Goal: Task Accomplishment & Management: Manage account settings

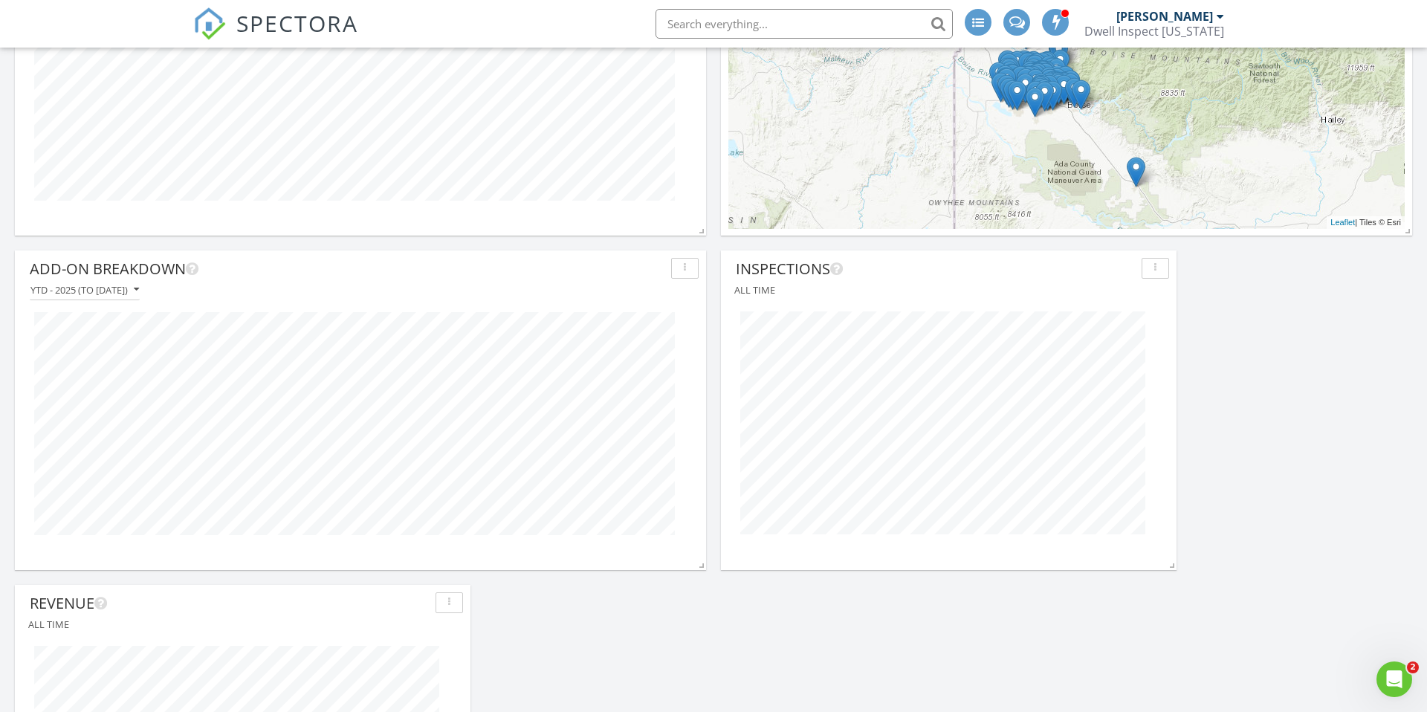
click at [271, 19] on span "SPECTORA" at bounding box center [297, 22] width 122 height 31
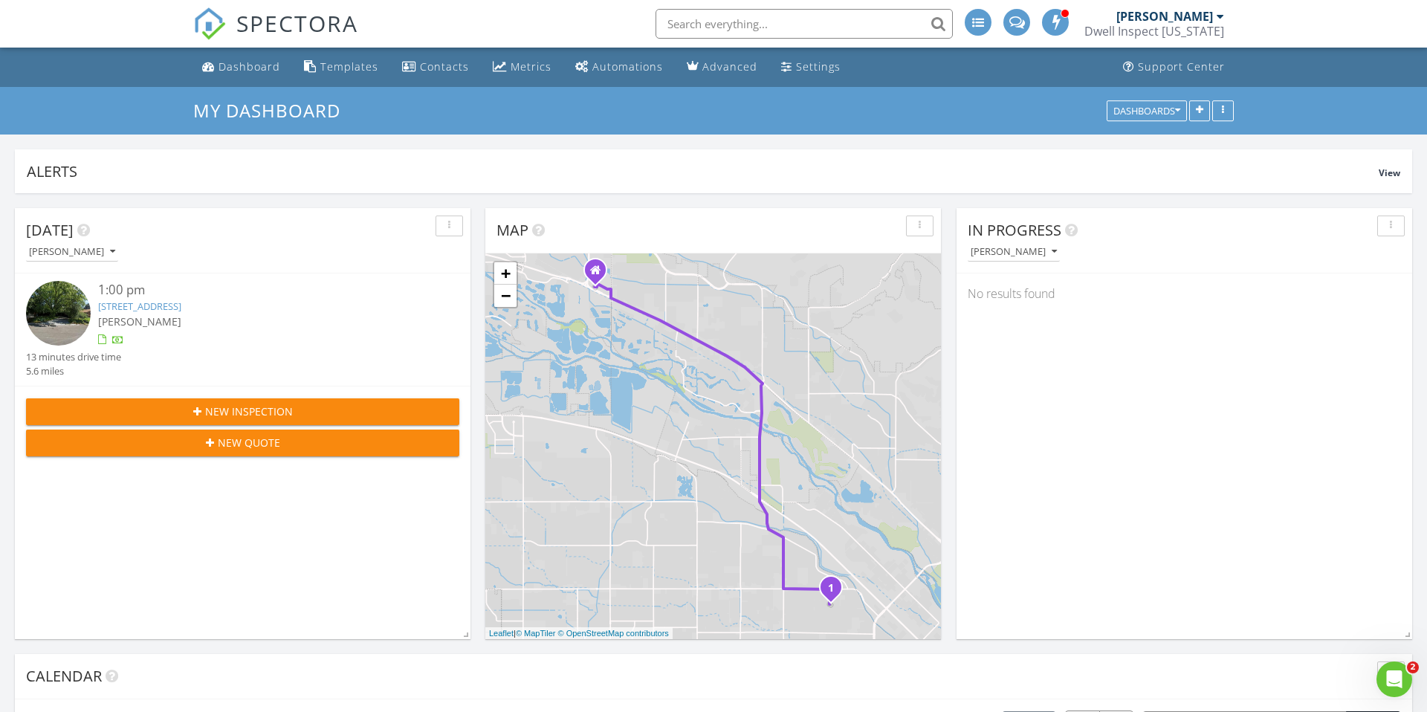
click at [1219, 14] on div at bounding box center [1220, 16] width 7 height 12
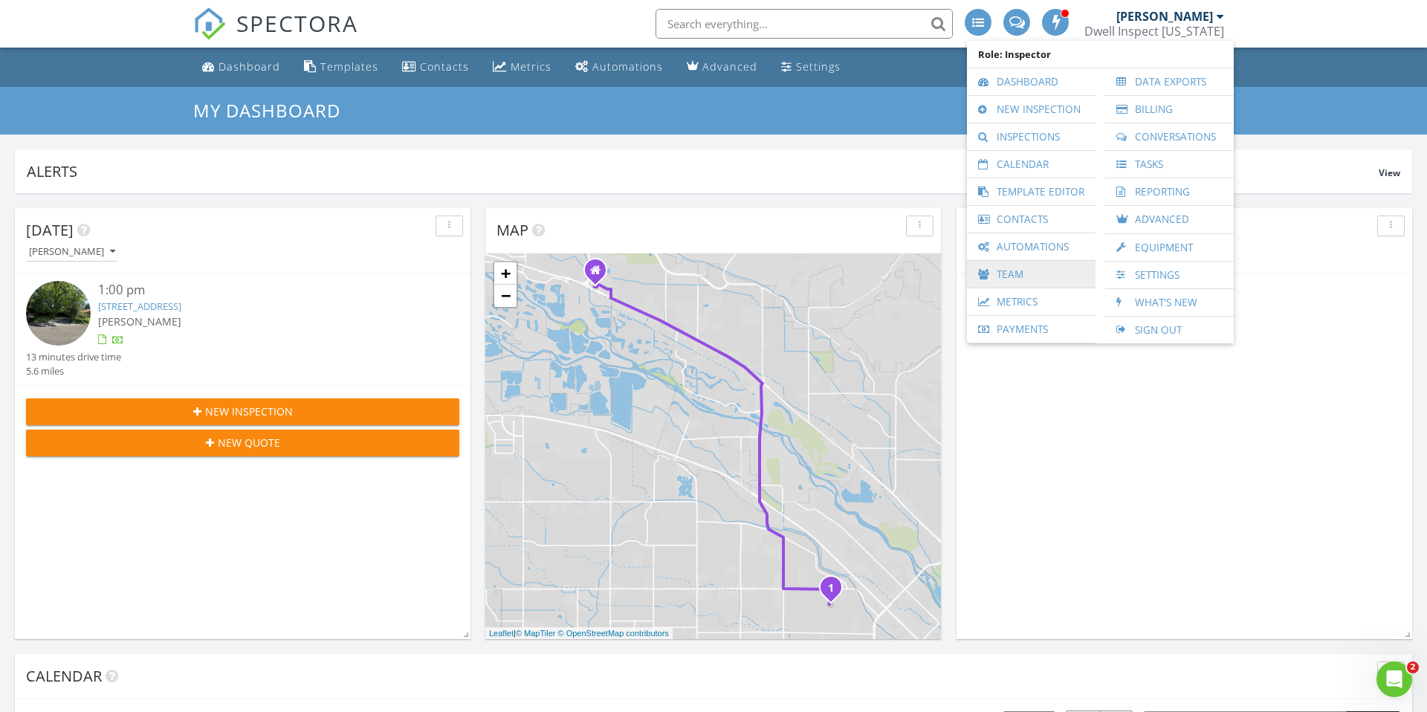
click at [1010, 273] on link "Team" at bounding box center [1031, 274] width 114 height 27
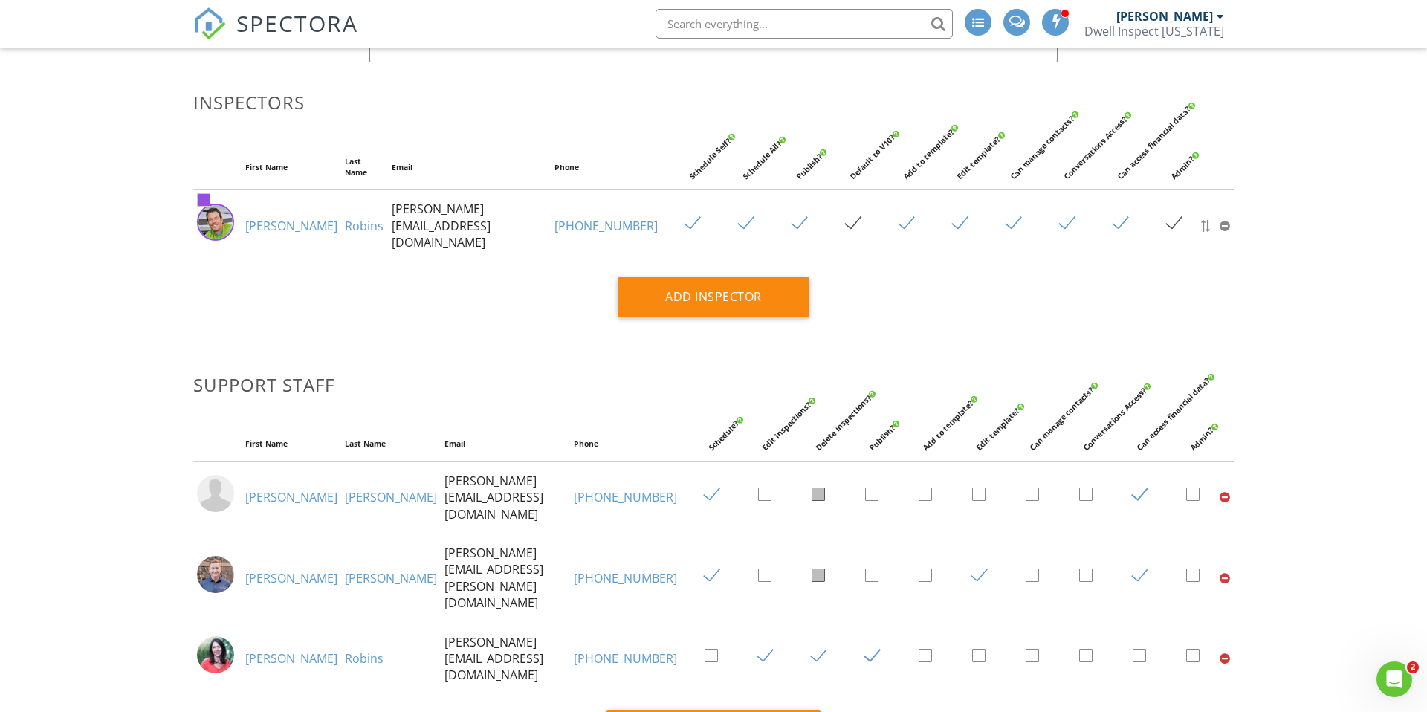
scroll to position [256, 0]
